Goal: Task Accomplishment & Management: Complete application form

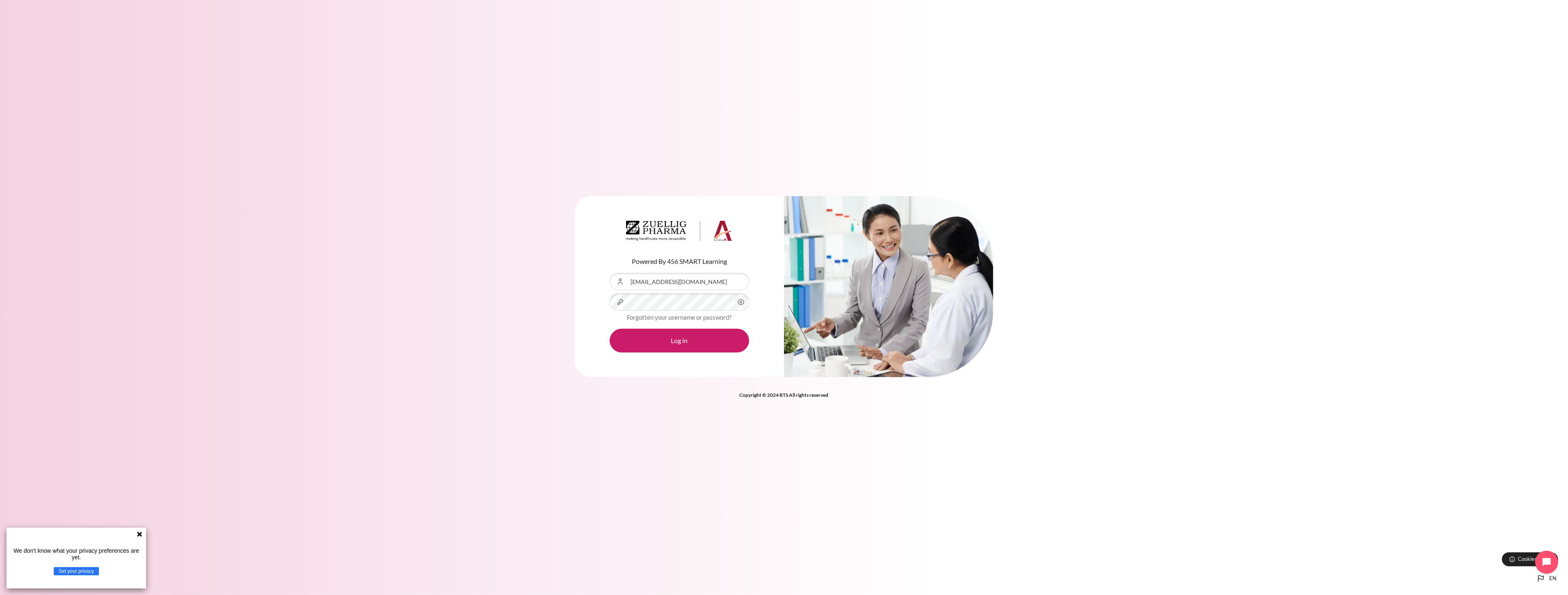
click at [609, 273] on div "Content" at bounding box center [609, 273] width 0 height 0
click at [719, 338] on button "Log in" at bounding box center [679, 340] width 140 height 23
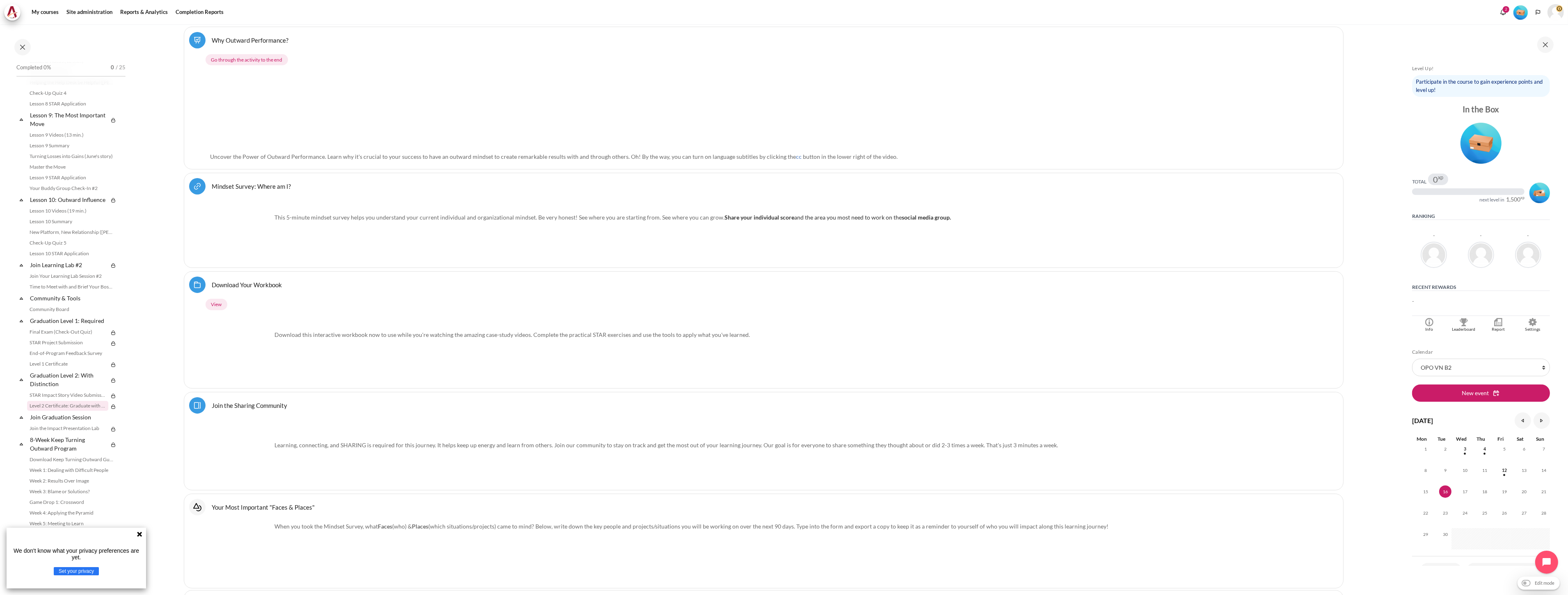
scroll to position [679, 0]
click at [140, 532] on icon at bounding box center [139, 533] width 5 height 5
click at [77, 170] on link "Lesson 1 STAR Application" at bounding box center [71, 168] width 89 height 9
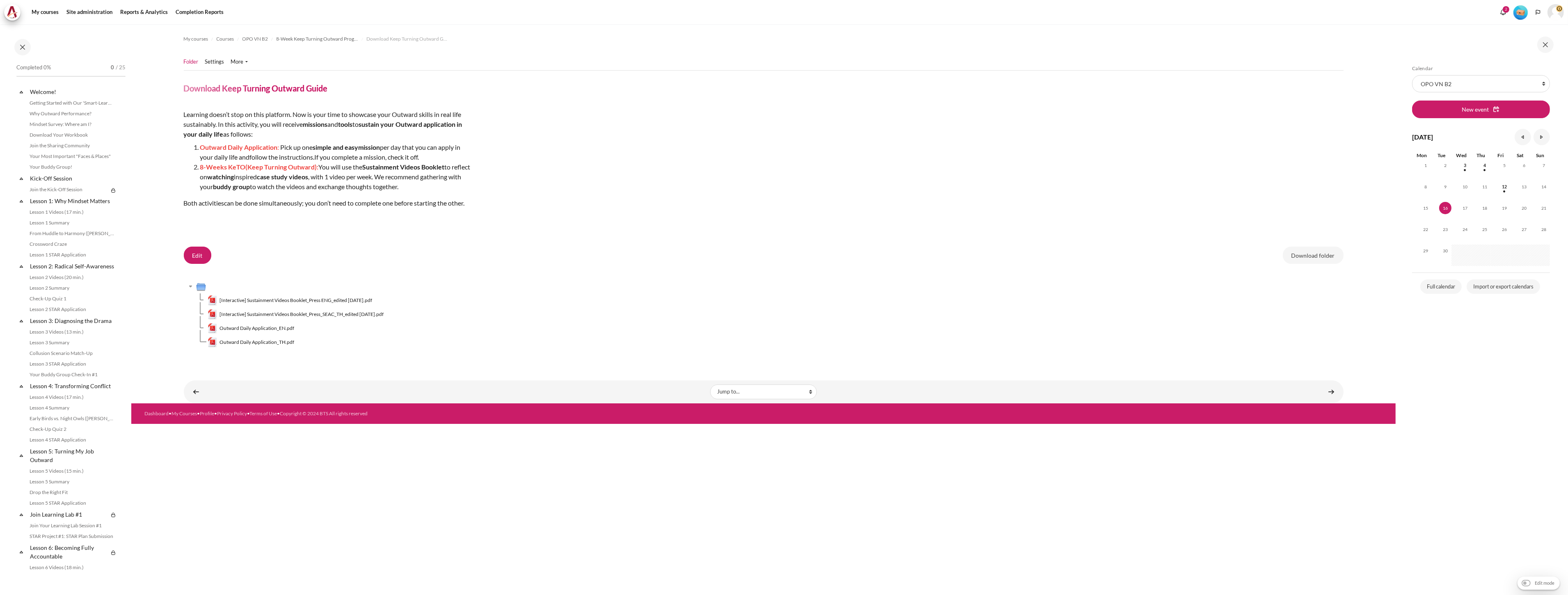
scroll to position [679, 0]
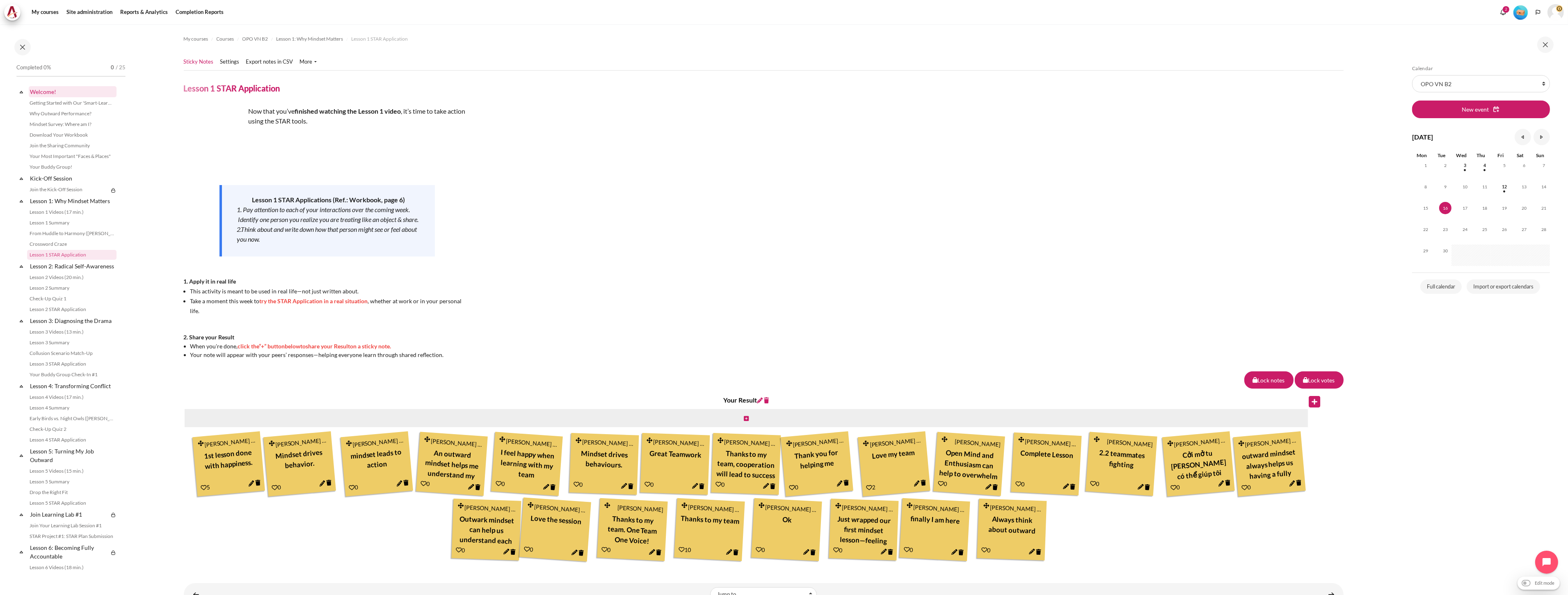
click at [51, 88] on link "Welcome!" at bounding box center [73, 92] width 88 height 11
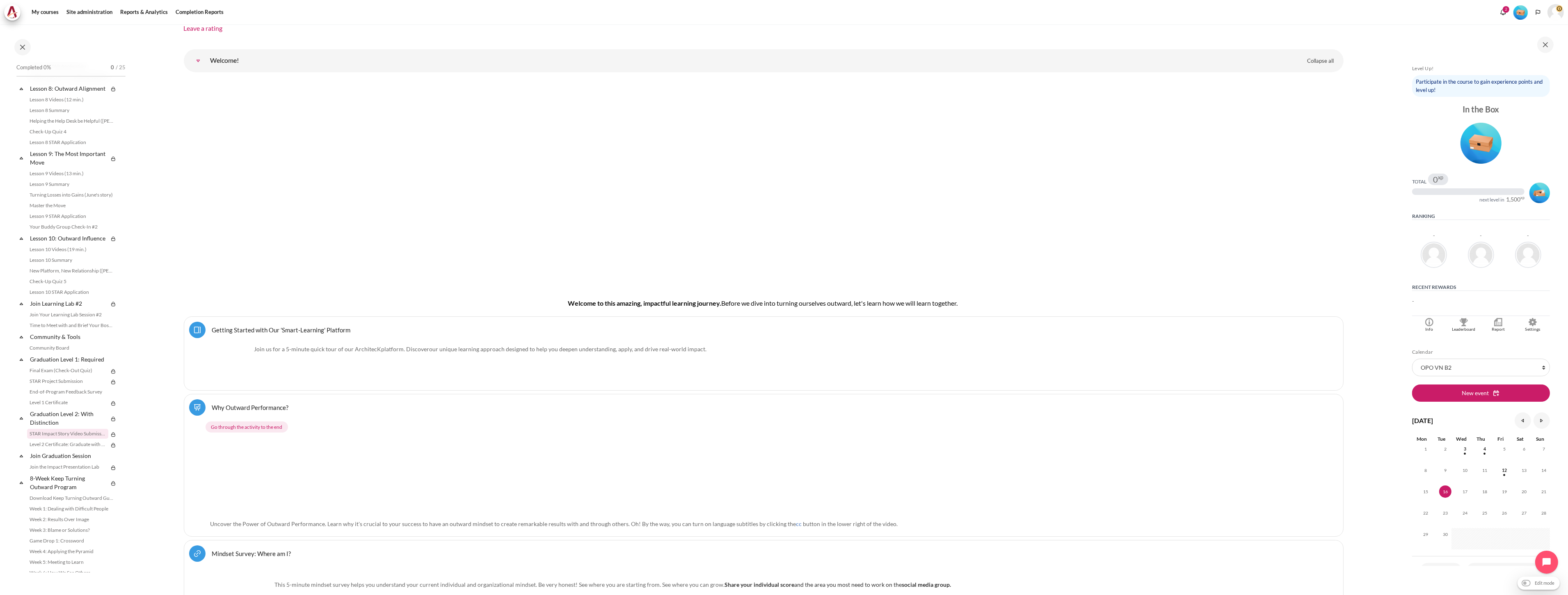
scroll to position [637, 0]
click at [70, 365] on link "STAR Project Submission" at bounding box center [68, 360] width 82 height 9
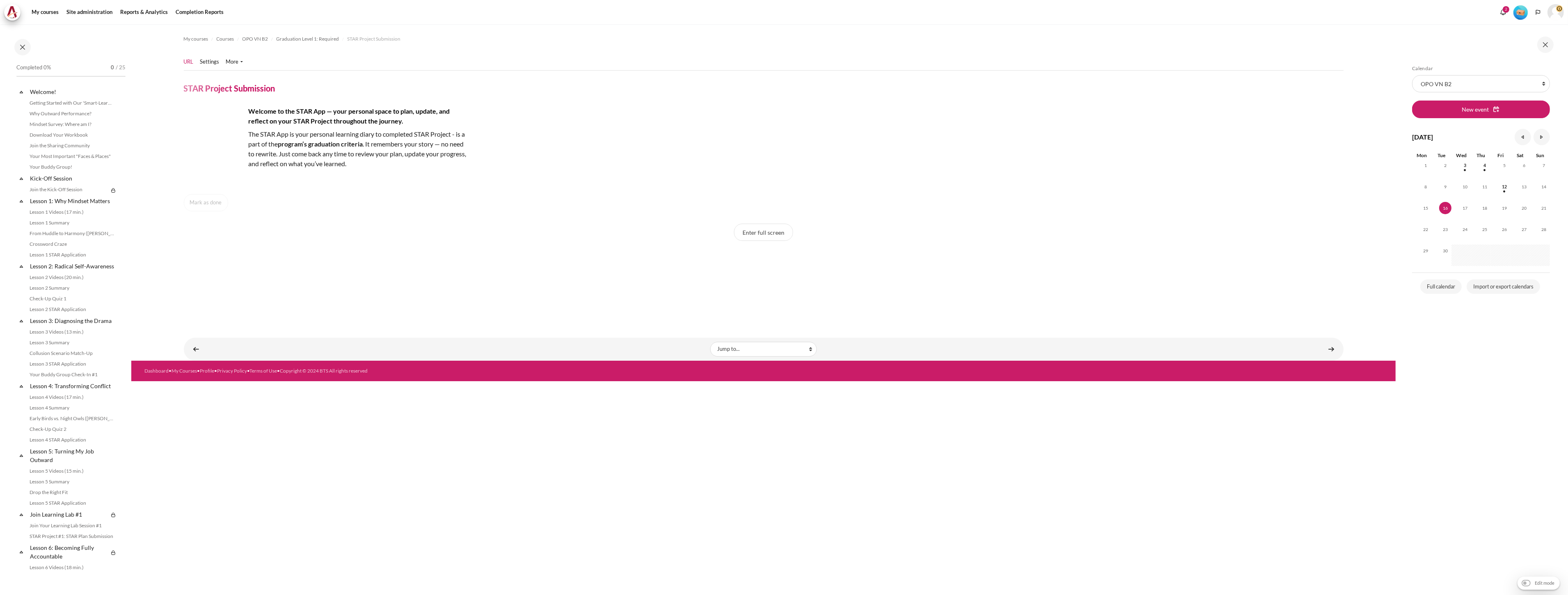
scroll to position [679, 0]
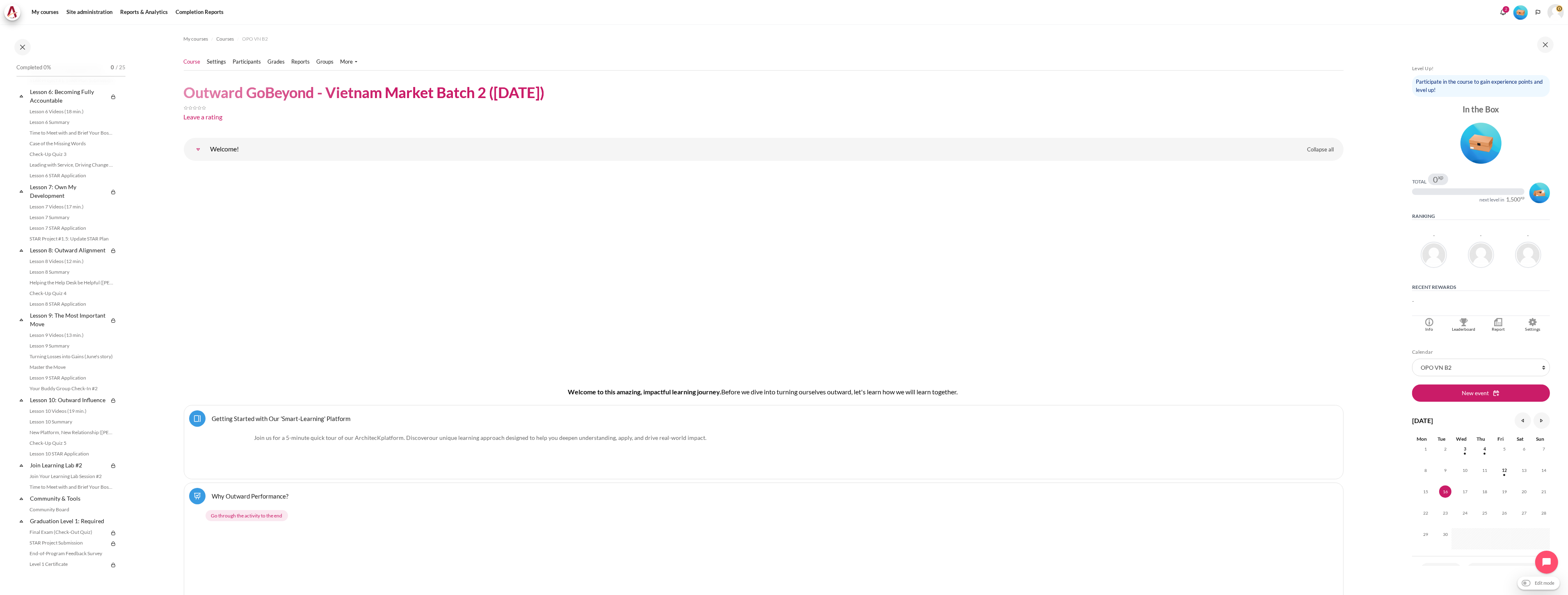
scroll to position [679, 0]
click at [74, 396] on link "STAR Impact Story Video Submission" at bounding box center [68, 395] width 82 height 9
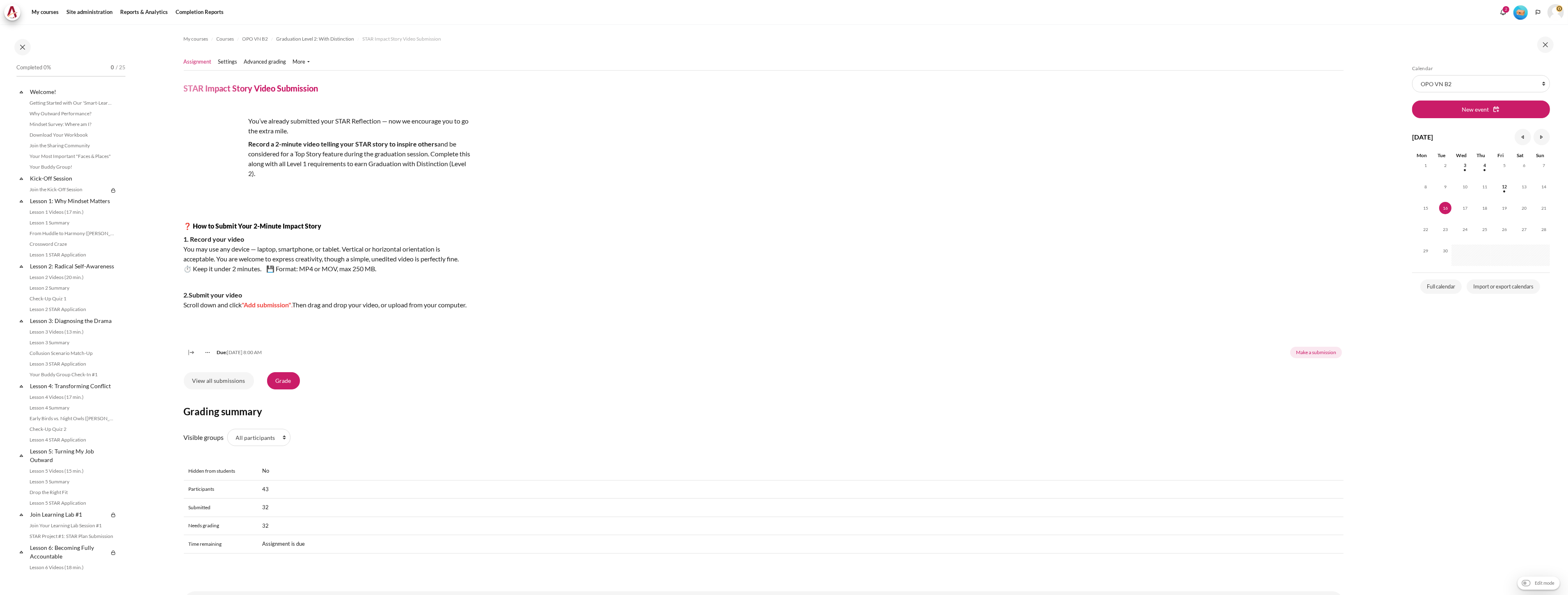
scroll to position [679, 0]
click at [207, 160] on img "Content" at bounding box center [215, 147] width 62 height 62
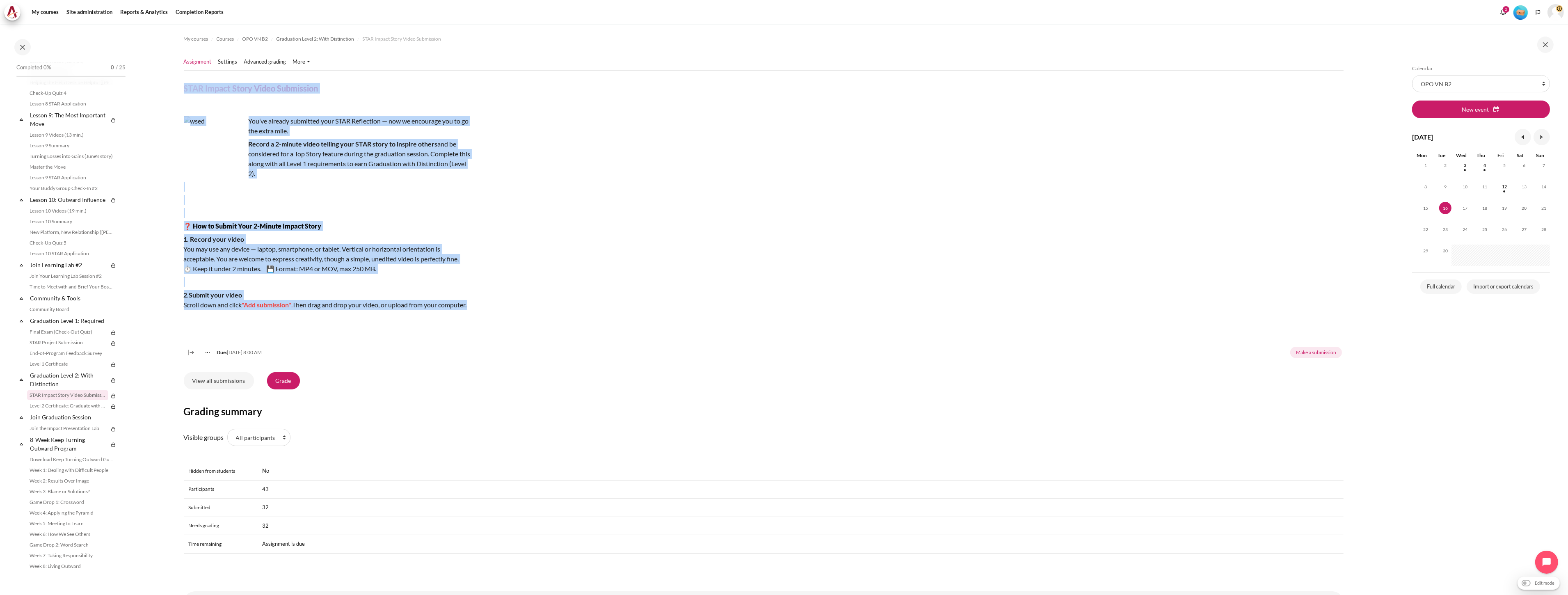
drag, startPoint x: 183, startPoint y: 84, endPoint x: 431, endPoint y: 315, distance: 338.9
click at [431, 315] on div "My courses Courses OPO VN B2 Graduation Level 2: With Distinction STAR Impact S…" at bounding box center [763, 301] width 1160 height 555
copy div "STAR Impact Story Video Submission You’ve already submitted your STAR Reflectio…"
click at [668, 294] on div "You’ve already submitted your STAR Reflection — now we encourage you to go the …" at bounding box center [763, 233] width 1160 height 253
